Goal: Task Accomplishment & Management: Use online tool/utility

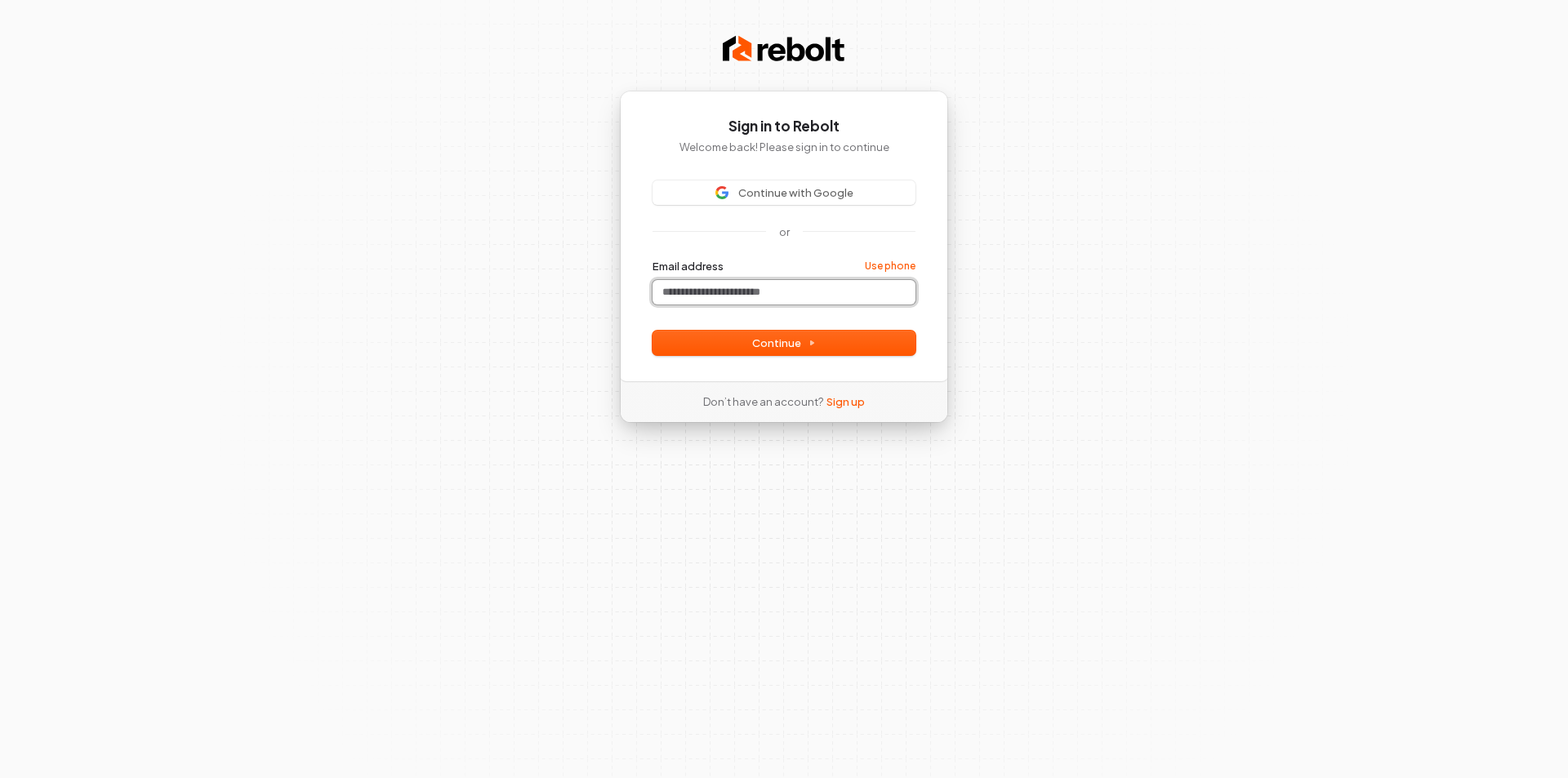
click at [793, 290] on input "Email address" at bounding box center [784, 292] width 263 height 24
click at [767, 339] on span "Continue" at bounding box center [784, 343] width 63 height 15
type input "**********"
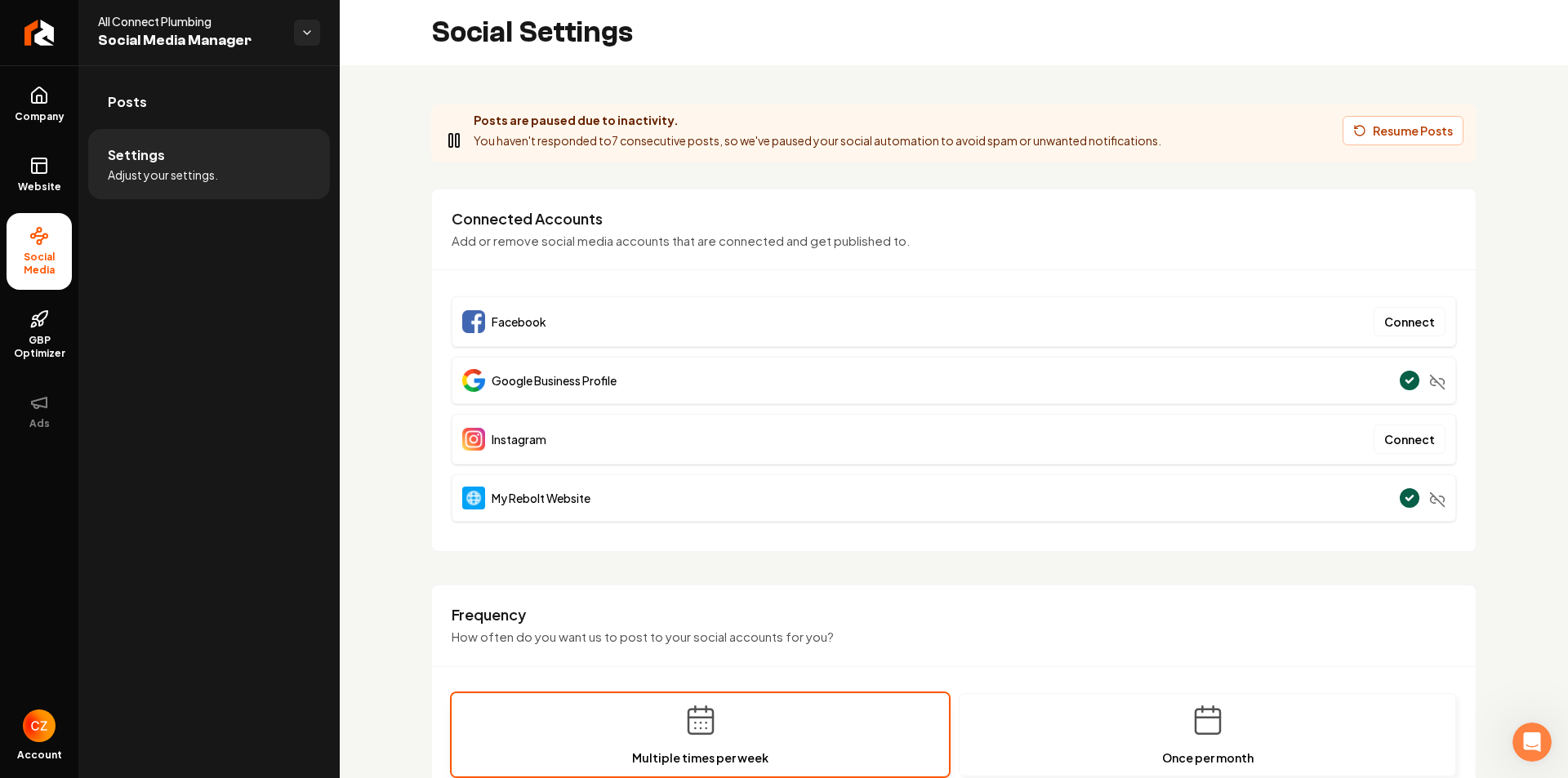
drag, startPoint x: 1390, startPoint y: 135, endPoint x: 1208, endPoint y: 227, distance: 203.9
click at [1213, 230] on div "**********" at bounding box center [954, 652] width 1229 height 1175
click at [1400, 124] on button "Resume Posts" at bounding box center [1403, 130] width 121 height 29
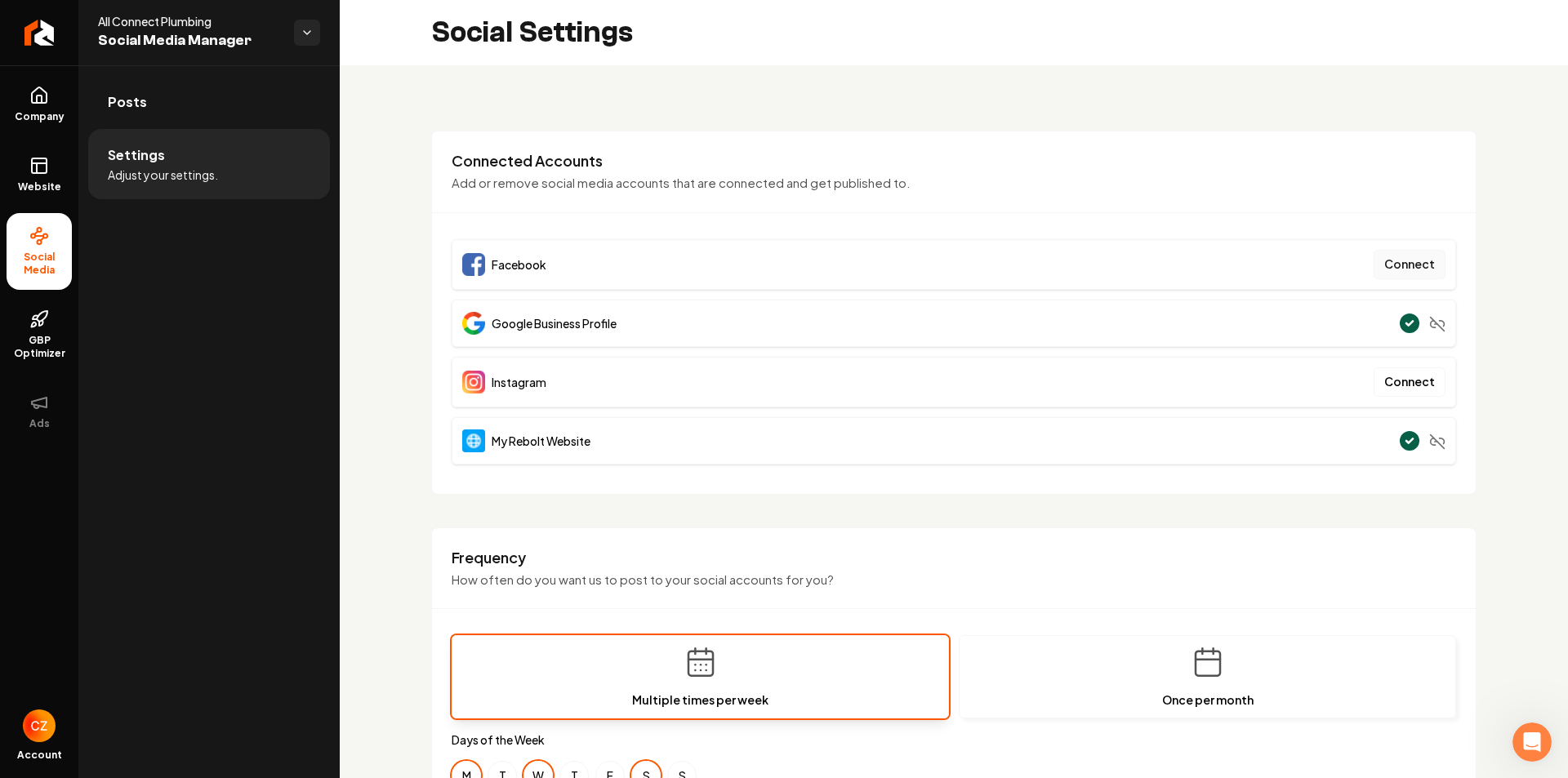
click at [1409, 267] on button "Connect" at bounding box center [1410, 265] width 72 height 29
click at [1424, 263] on button "Connect" at bounding box center [1410, 265] width 72 height 29
click at [1418, 270] on button "Connect" at bounding box center [1410, 265] width 72 height 29
click at [1398, 275] on button "Connect" at bounding box center [1410, 265] width 72 height 29
click at [1409, 262] on button "Connect" at bounding box center [1410, 265] width 72 height 29
